Goal: Task Accomplishment & Management: Use online tool/utility

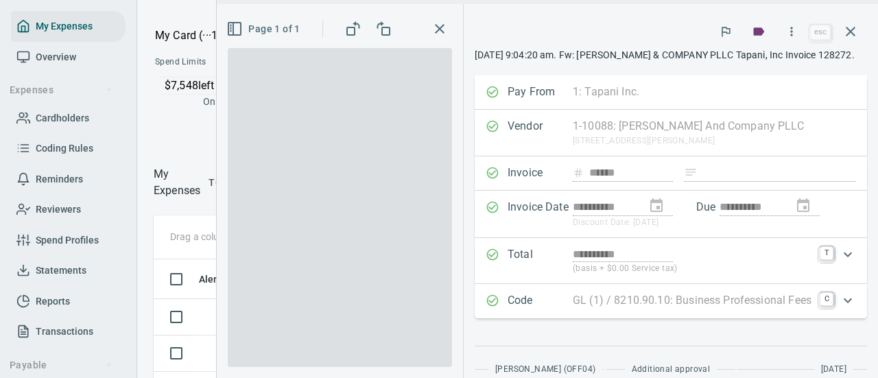
scroll to position [1, 1]
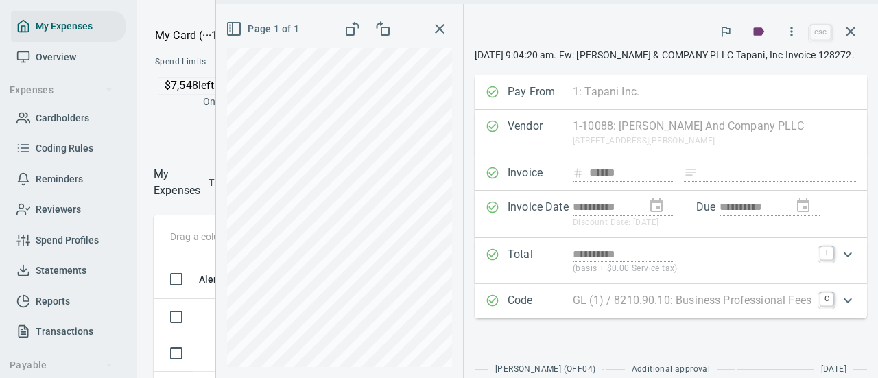
click at [432, 25] on icon "button" at bounding box center [440, 29] width 16 height 16
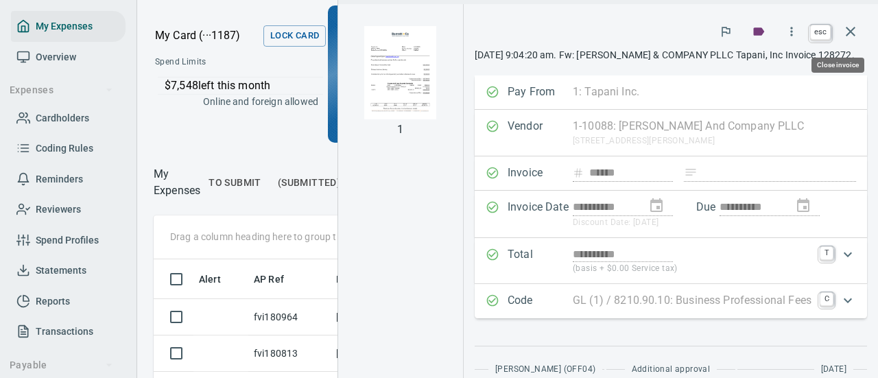
scroll to position [250, 333]
click at [857, 33] on icon "button" at bounding box center [850, 31] width 16 height 16
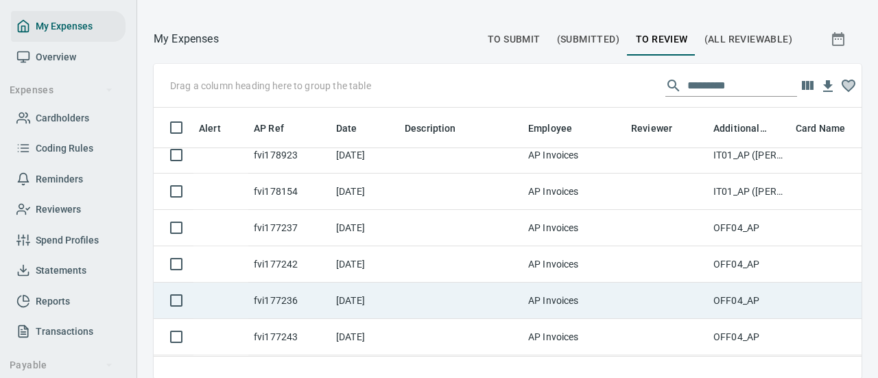
scroll to position [307, 0]
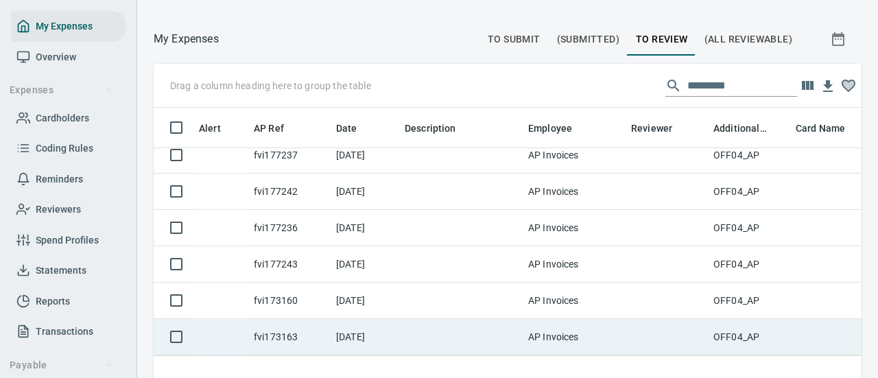
click at [497, 327] on td at bounding box center [460, 337] width 123 height 36
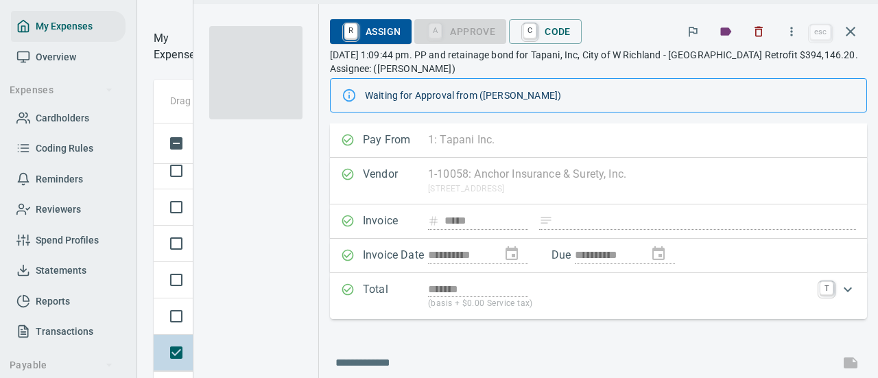
scroll to position [250, 333]
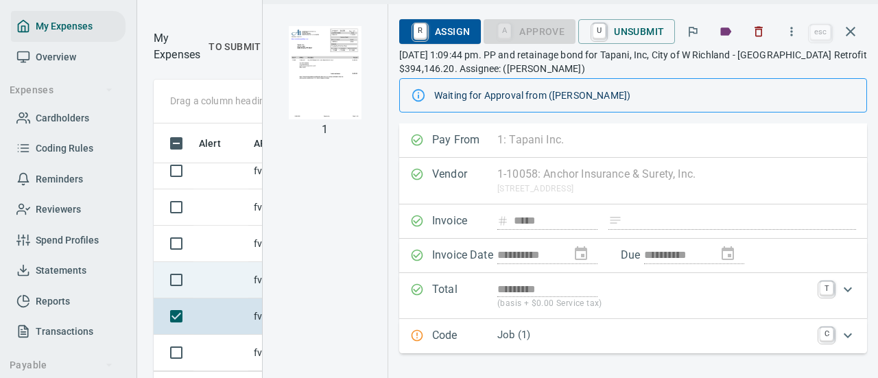
click at [232, 285] on td at bounding box center [220, 280] width 55 height 36
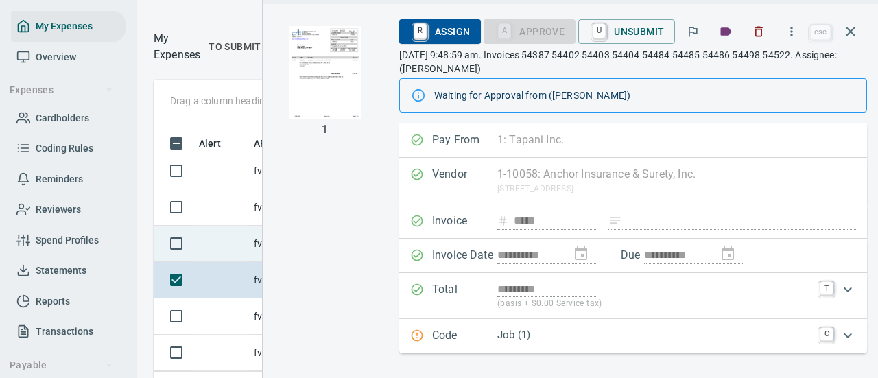
click at [233, 232] on td at bounding box center [220, 244] width 55 height 36
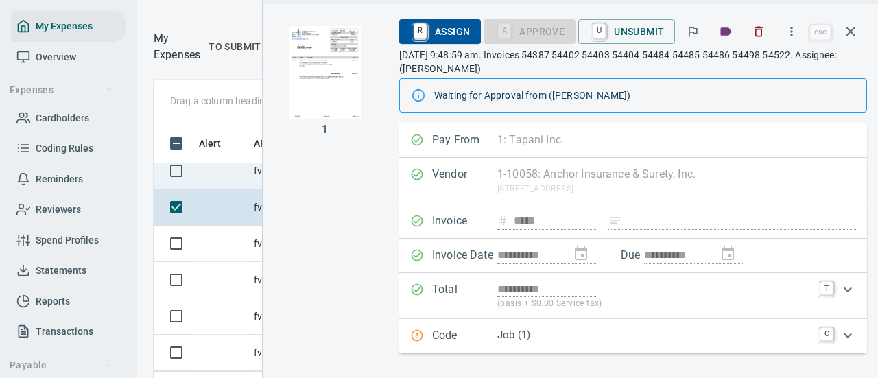
click at [233, 173] on td at bounding box center [220, 171] width 55 height 36
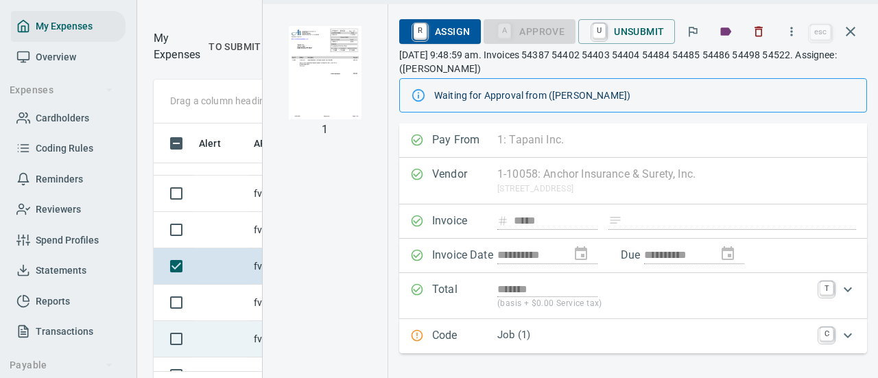
scroll to position [200, 0]
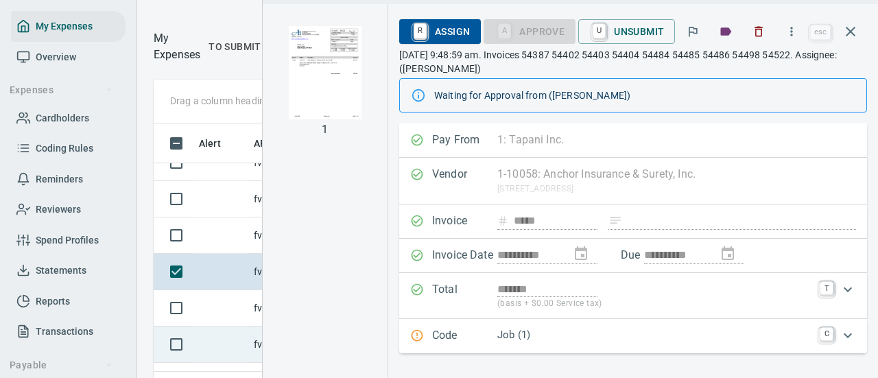
click at [219, 234] on td at bounding box center [220, 235] width 55 height 36
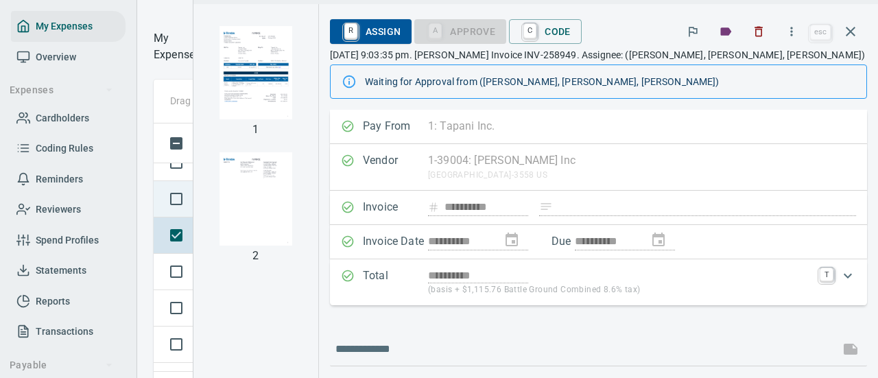
click at [191, 200] on td at bounding box center [174, 199] width 40 height 36
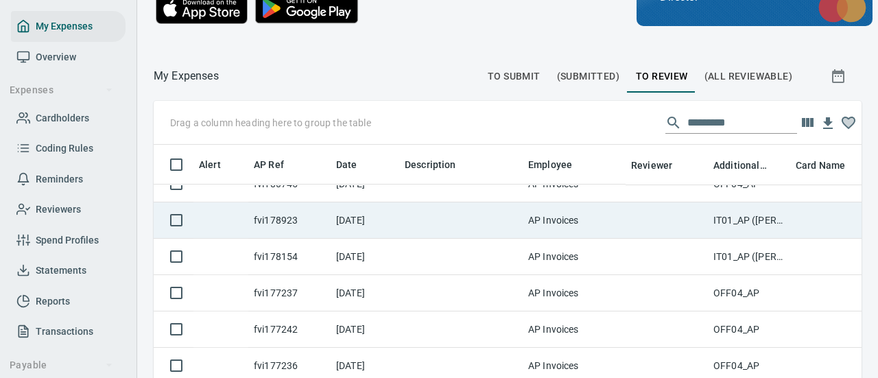
scroll to position [250, 676]
click at [220, 214] on td at bounding box center [220, 220] width 55 height 36
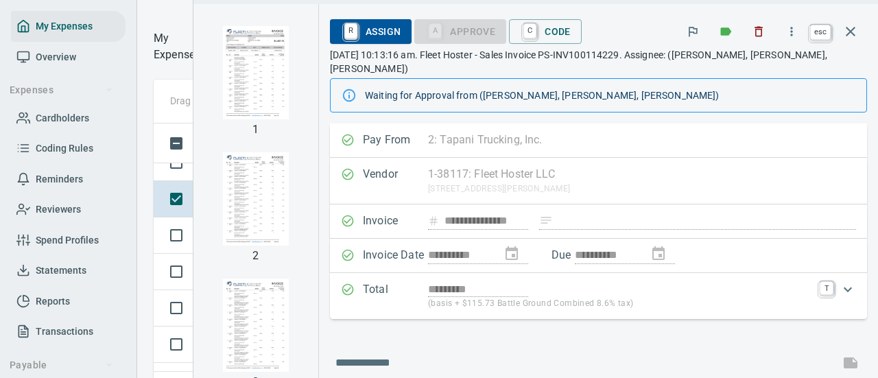
scroll to position [250, 333]
click at [854, 28] on icon "button" at bounding box center [851, 32] width 10 height 10
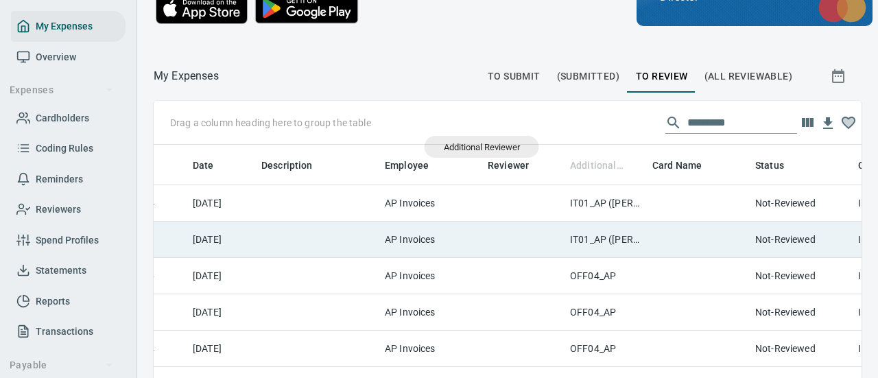
scroll to position [250, 676]
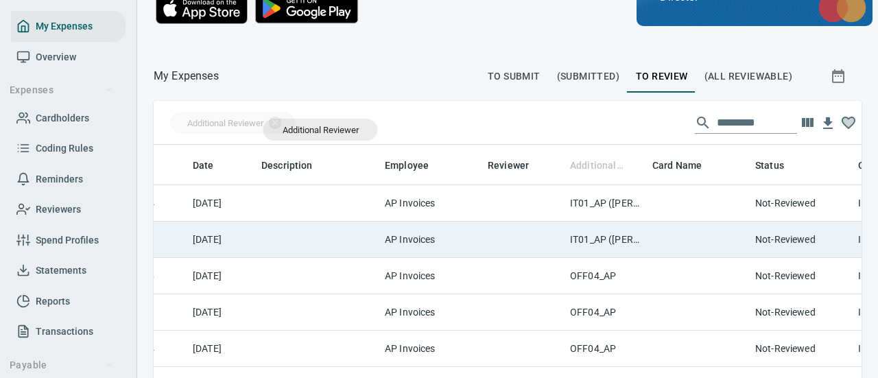
drag, startPoint x: 584, startPoint y: 170, endPoint x: 320, endPoint y: 130, distance: 267.2
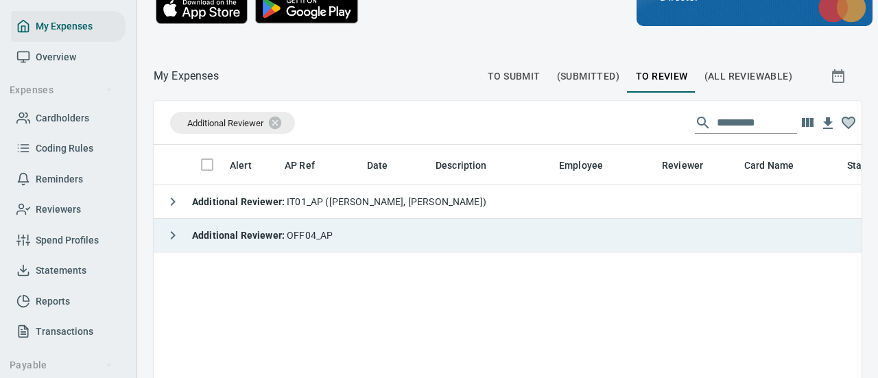
scroll to position [0, 0]
click at [181, 237] on button "button" at bounding box center [172, 235] width 27 height 27
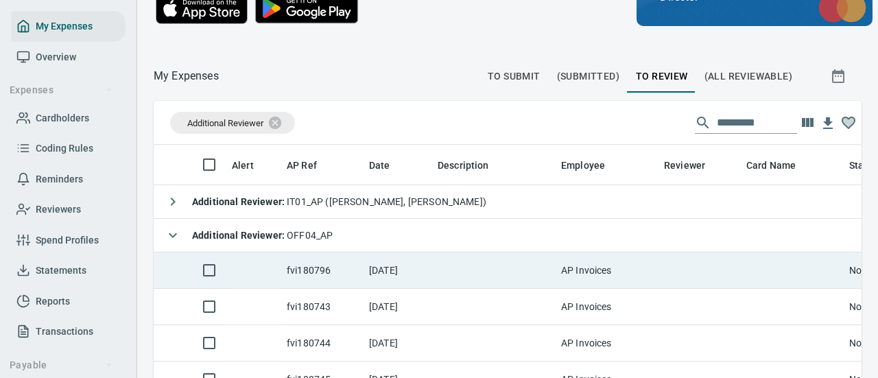
click at [359, 265] on td "fvi180796" at bounding box center [322, 270] width 82 height 36
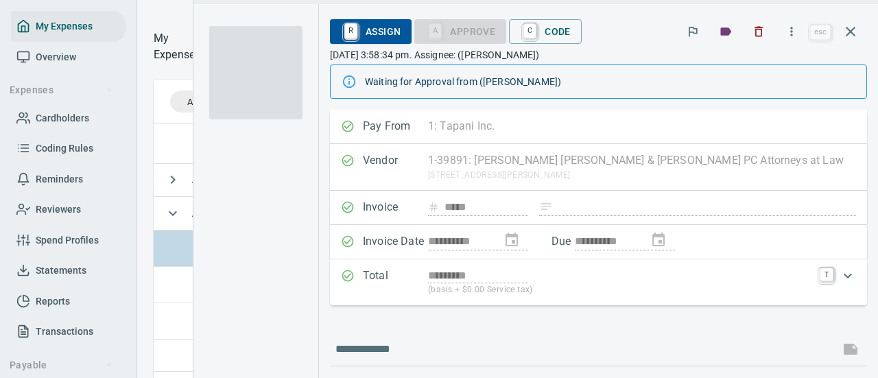
scroll to position [250, 333]
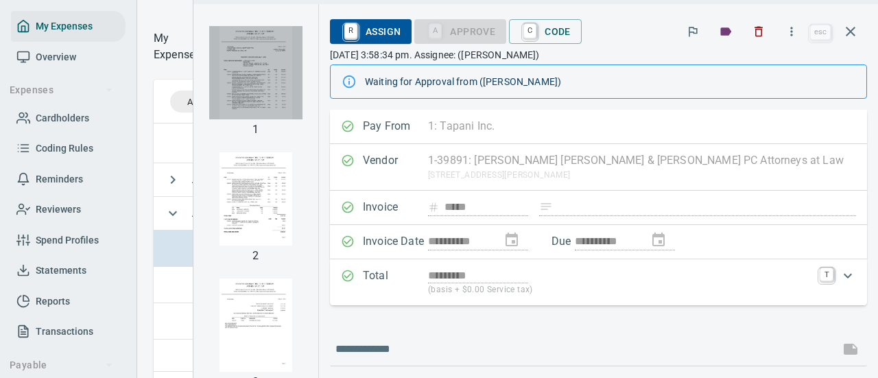
click at [229, 72] on img "button" at bounding box center [255, 72] width 93 height 93
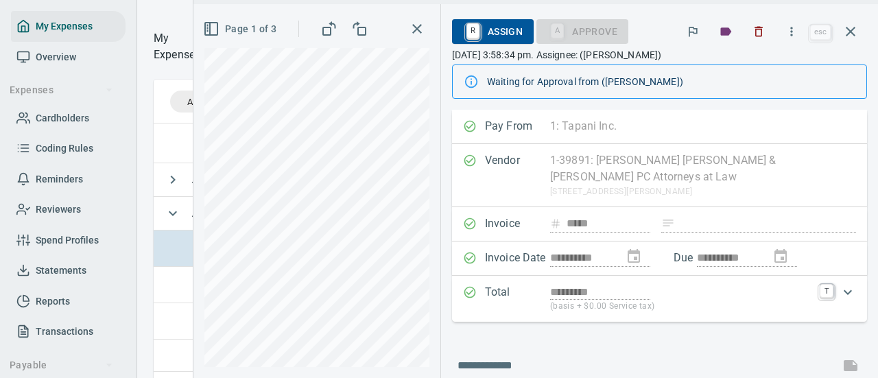
click at [427, 25] on button "button" at bounding box center [417, 28] width 25 height 25
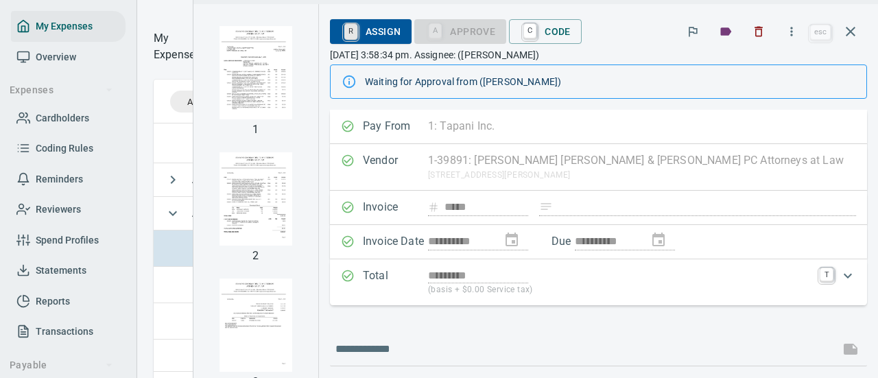
click at [348, 32] on link "R" at bounding box center [350, 31] width 13 height 15
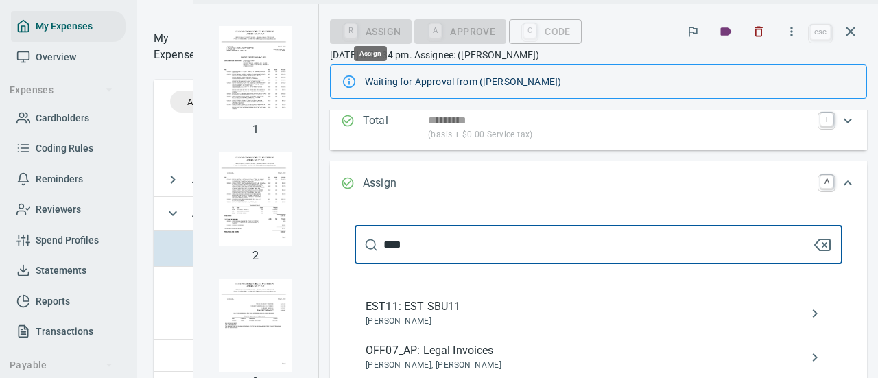
click at [439, 248] on input "****" at bounding box center [597, 245] width 429 height 38
type input "****"
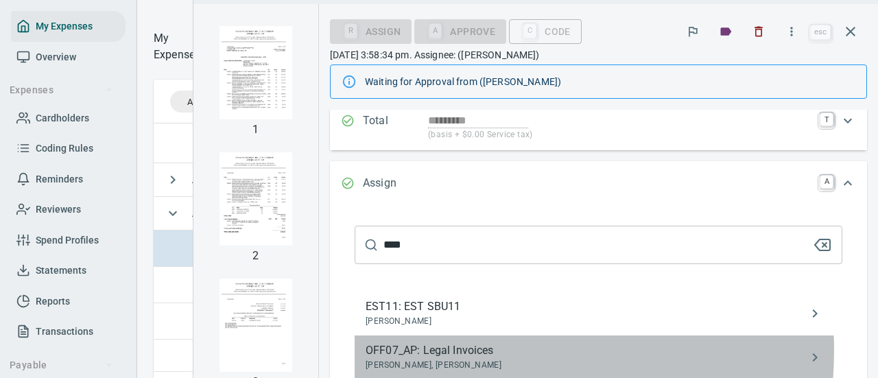
click at [454, 349] on span "OFF07_AP: Legal Invoices" at bounding box center [588, 350] width 444 height 16
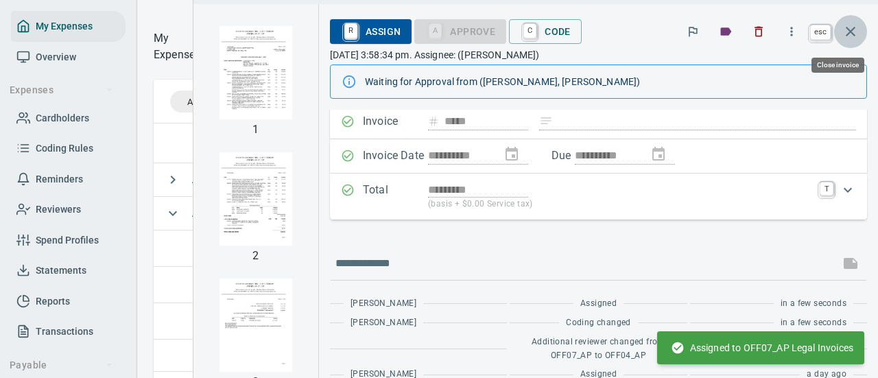
click at [859, 31] on button "button" at bounding box center [850, 31] width 33 height 33
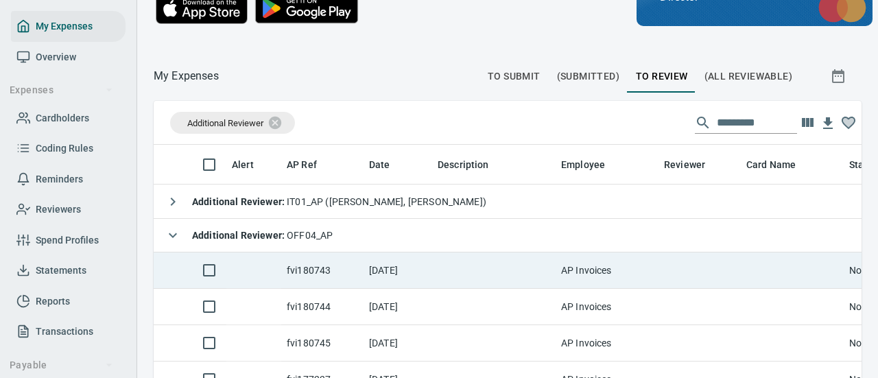
click at [351, 272] on td "fvi180743" at bounding box center [322, 270] width 82 height 36
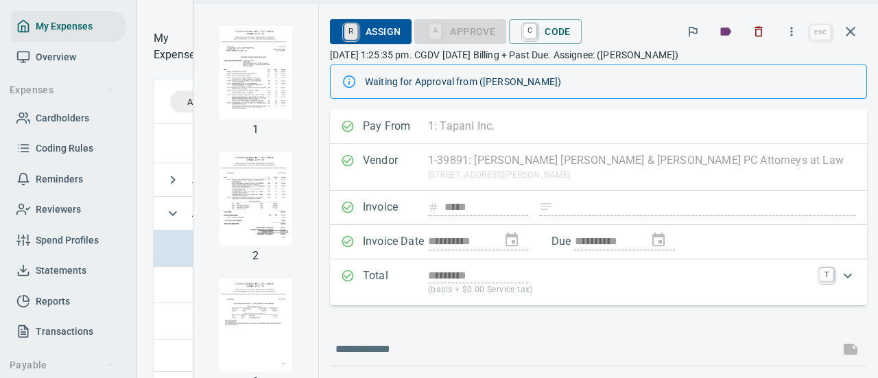
click at [357, 28] on link "R" at bounding box center [350, 31] width 13 height 15
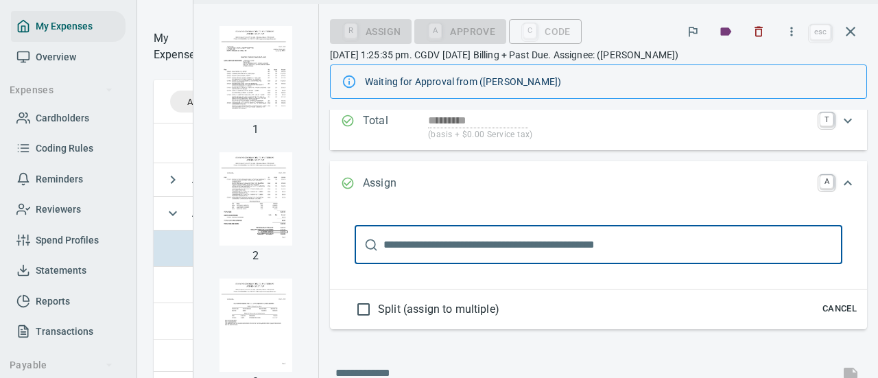
click at [440, 246] on input "text" at bounding box center [612, 245] width 459 height 38
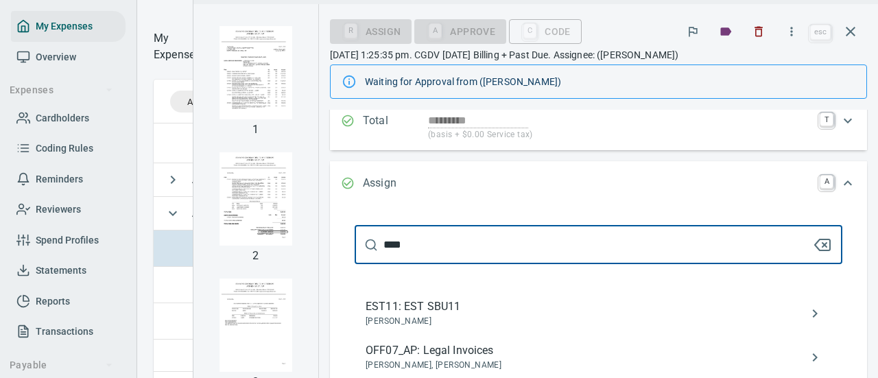
type input "****"
click at [480, 345] on span "OFF07_AP: Legal Invoices" at bounding box center [588, 350] width 444 height 16
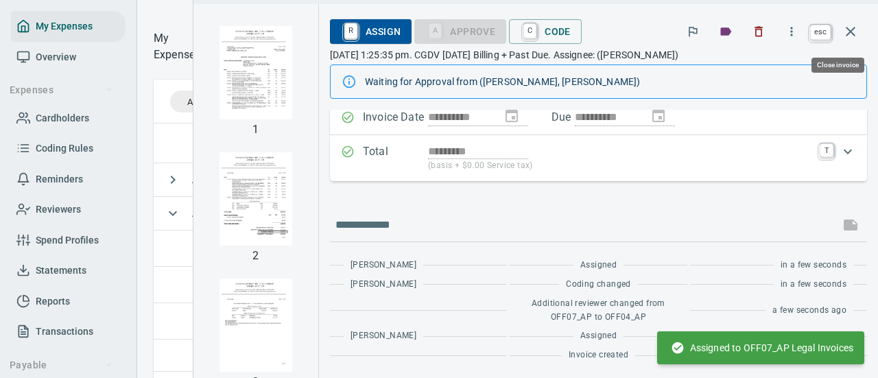
click at [854, 36] on icon "button" at bounding box center [850, 31] width 16 height 16
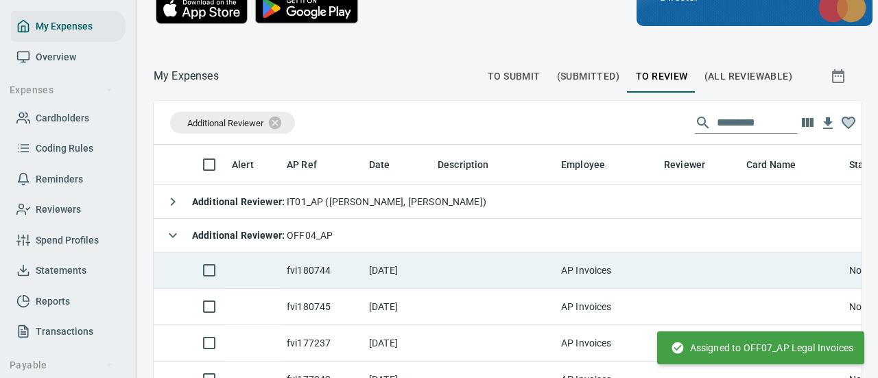
click at [397, 271] on td "[DATE]" at bounding box center [398, 270] width 69 height 36
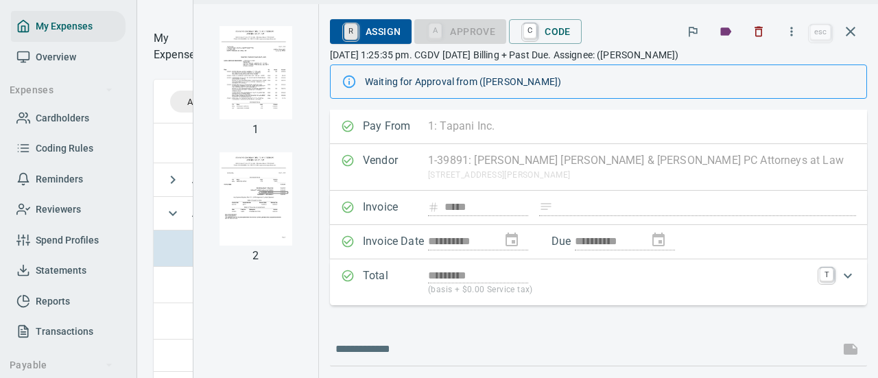
click at [351, 27] on link "R" at bounding box center [350, 31] width 13 height 15
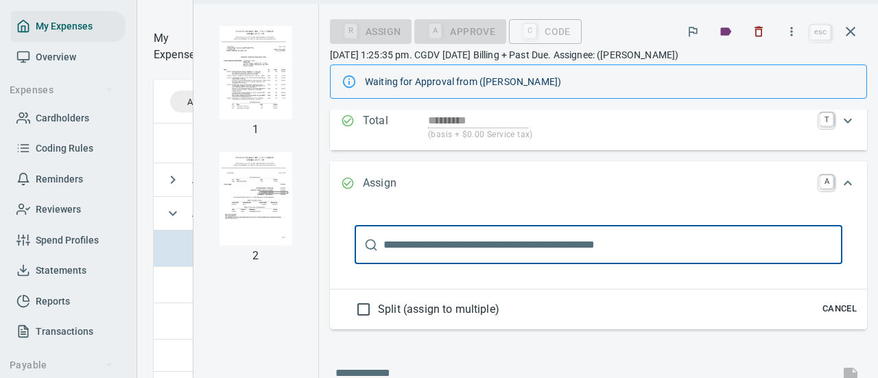
click at [491, 244] on input "text" at bounding box center [612, 245] width 459 height 38
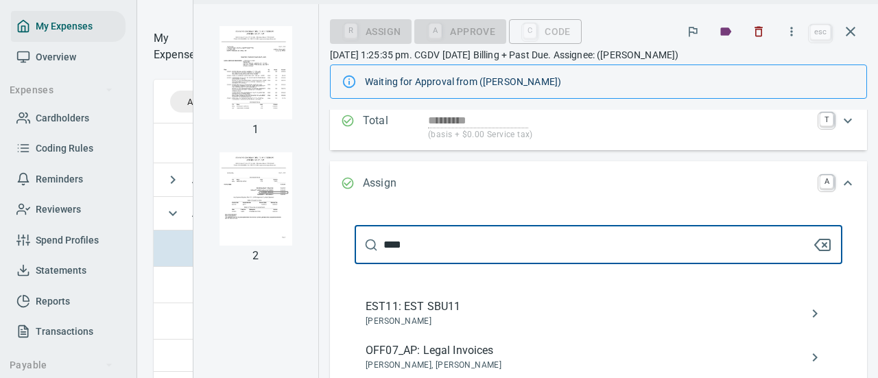
type input "****"
click at [465, 356] on span "OFF07_AP: Legal Invoices" at bounding box center [588, 350] width 444 height 16
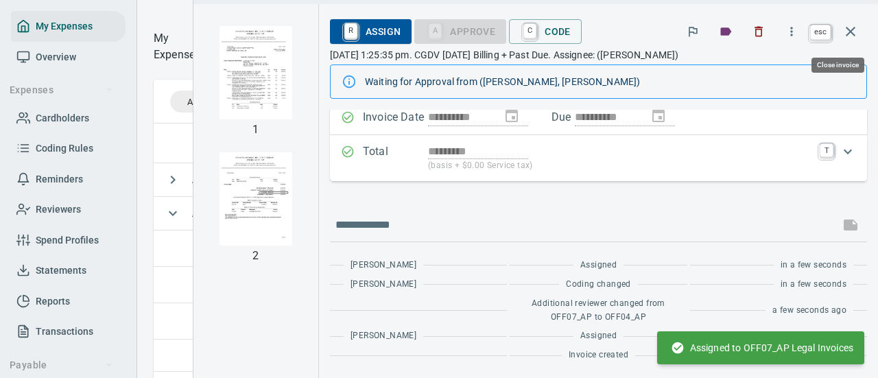
click at [848, 31] on icon "button" at bounding box center [850, 31] width 16 height 16
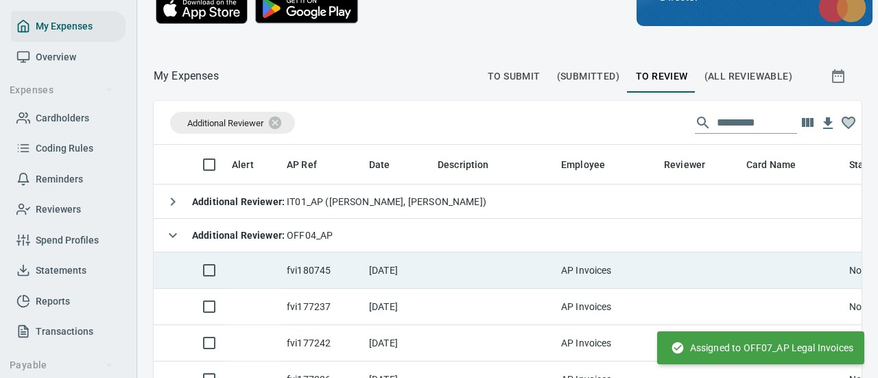
click at [341, 275] on td "fvi180745" at bounding box center [322, 270] width 82 height 36
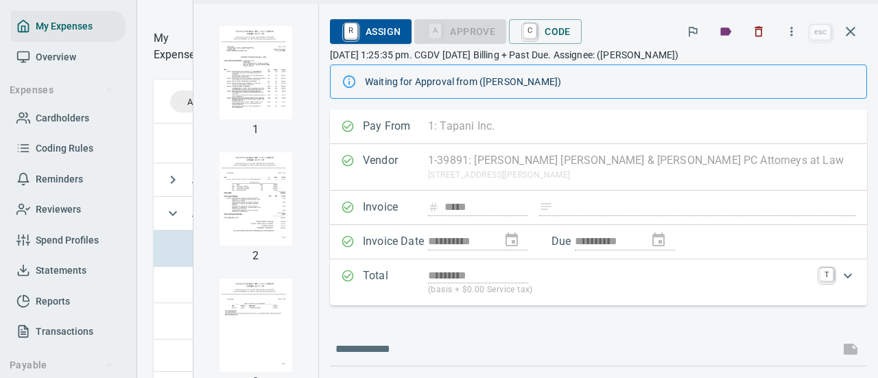
click at [377, 41] on span "R Assign" at bounding box center [371, 31] width 60 height 23
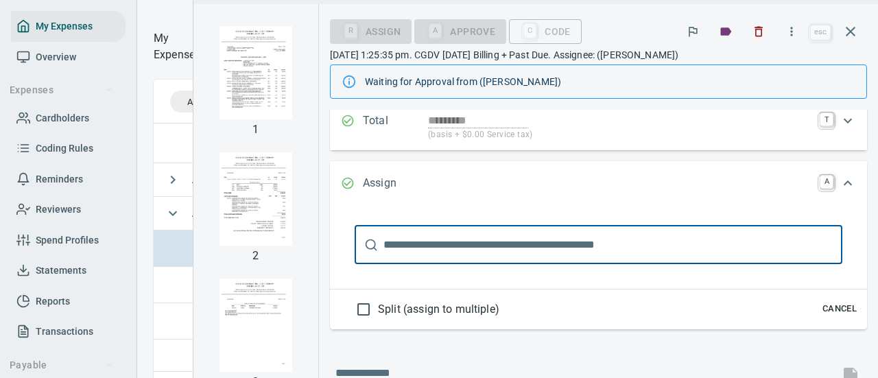
click at [479, 248] on input "text" at bounding box center [612, 245] width 459 height 38
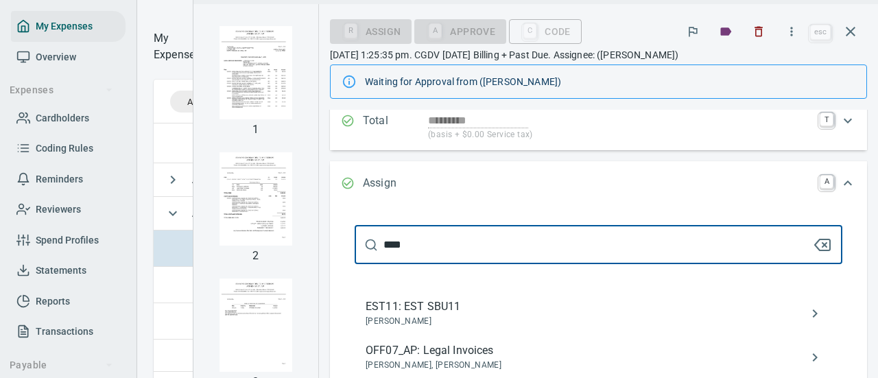
type input "****"
click at [468, 349] on span "OFF07_AP: Legal Invoices" at bounding box center [588, 350] width 444 height 16
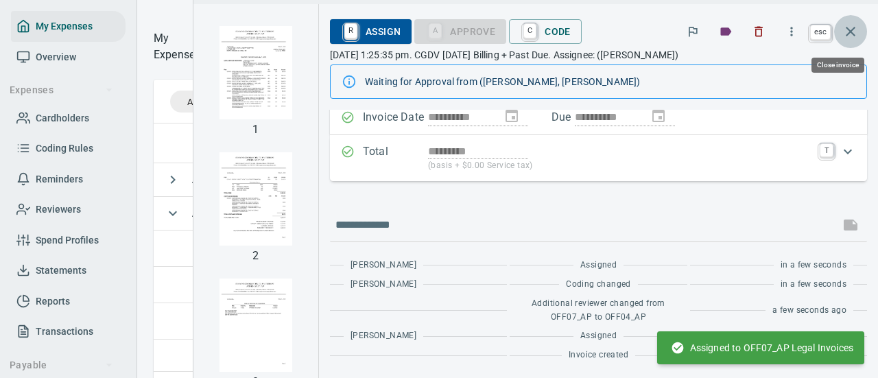
click at [853, 32] on icon "button" at bounding box center [850, 31] width 16 height 16
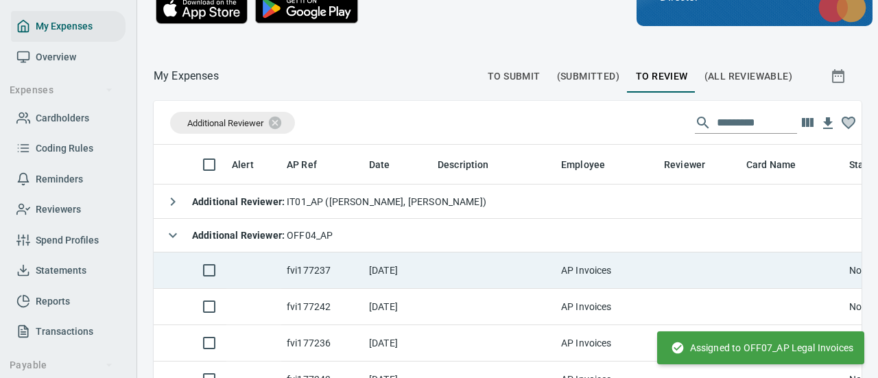
click at [409, 266] on td "[DATE]" at bounding box center [398, 270] width 69 height 36
